Goal: Check status: Check status

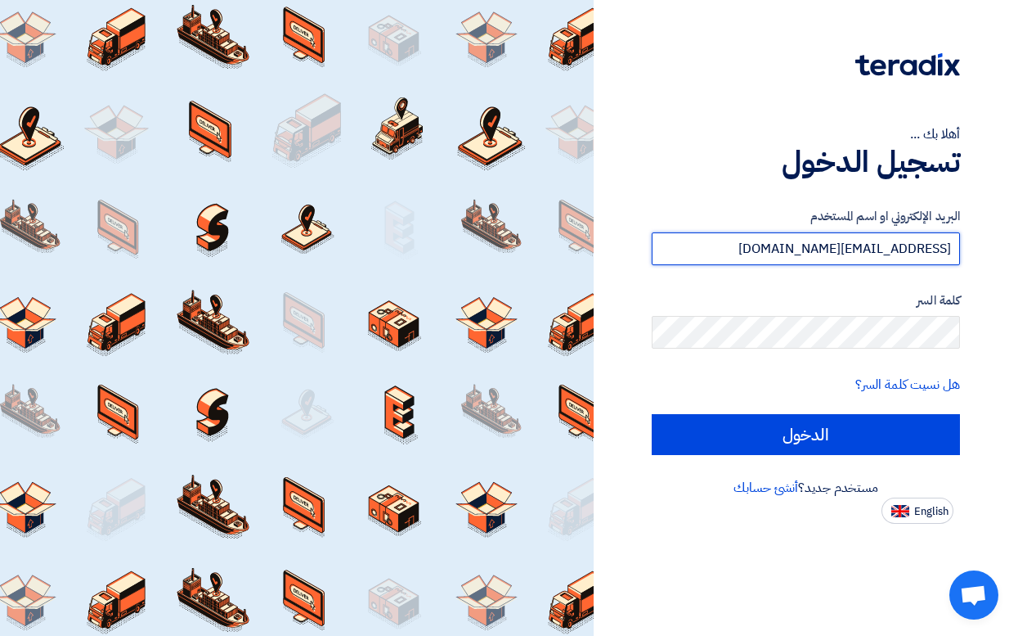
type input "[EMAIL_ADDRESS][DOMAIN_NAME]"
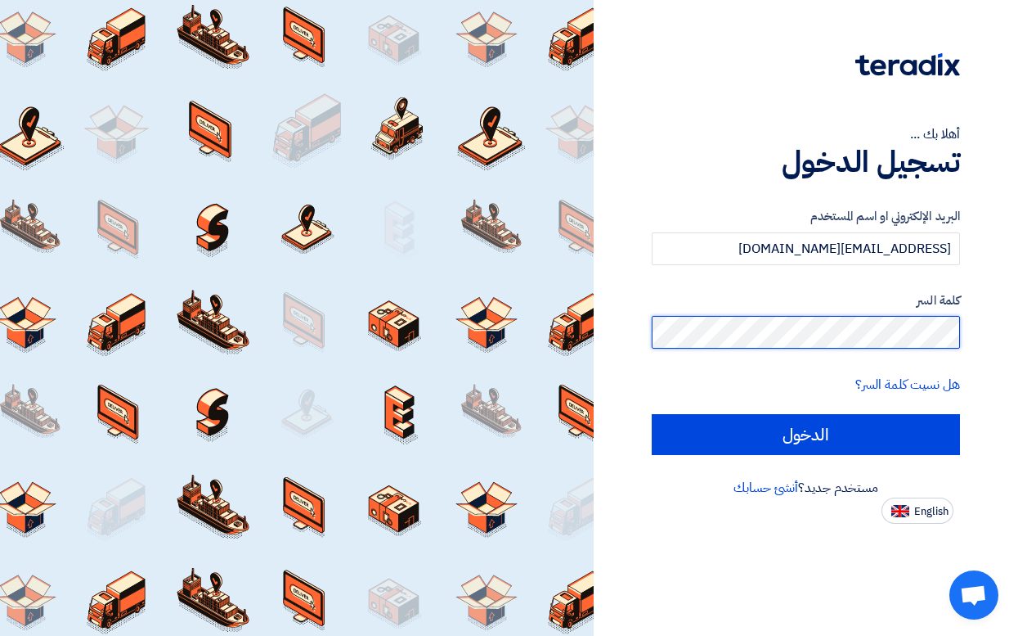
click at [806, 434] on input "الدخول" at bounding box center [806, 434] width 308 height 41
type input "Sign in"
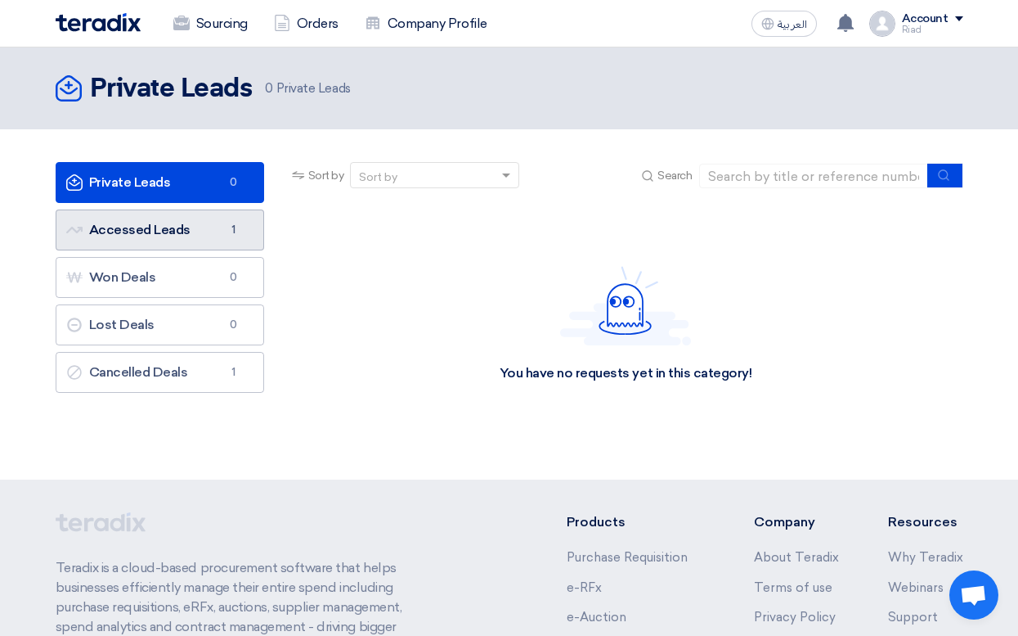
click at [164, 225] on link "Accessed Leads Accessed Leads 1" at bounding box center [160, 229] width 209 height 41
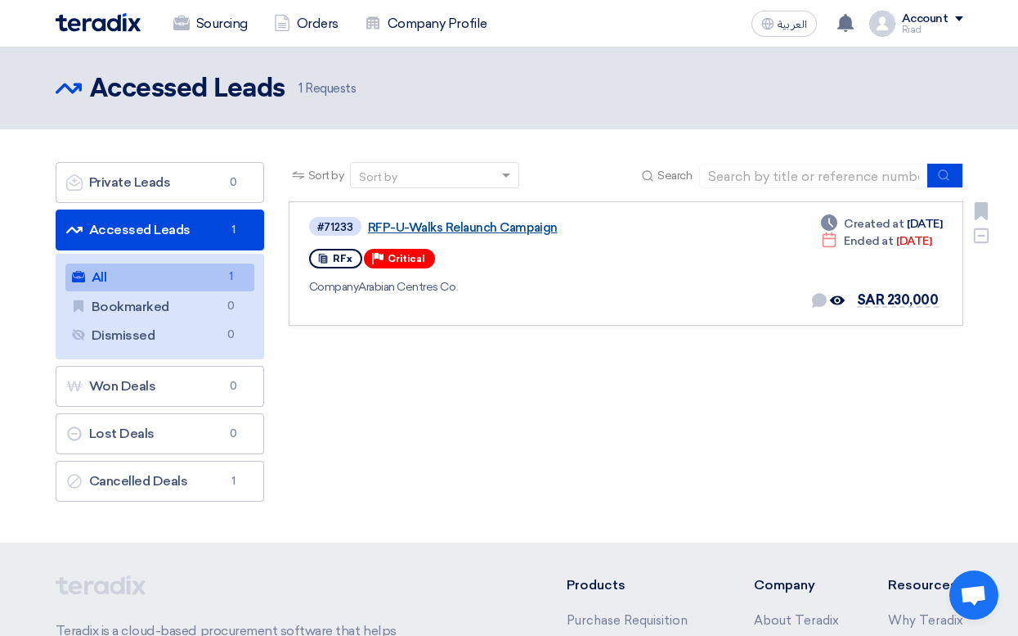
click at [510, 231] on link "RFP-U-Walks Relaunch Campaign" at bounding box center [572, 227] width 409 height 15
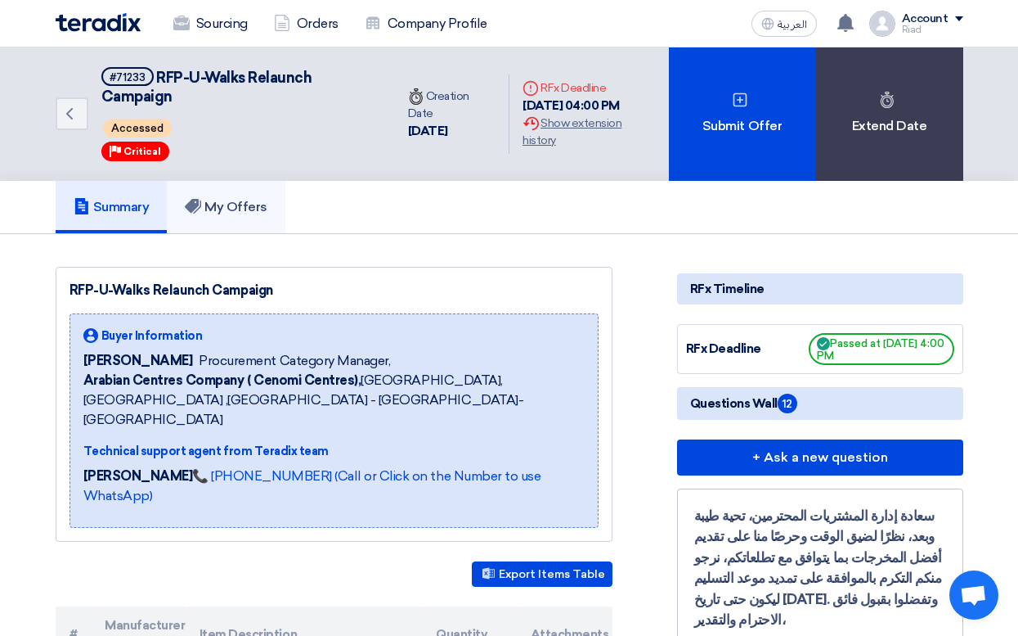
click at [242, 208] on h5 "My Offers" at bounding box center [226, 207] width 83 height 16
